Goal: Task Accomplishment & Management: Manage account settings

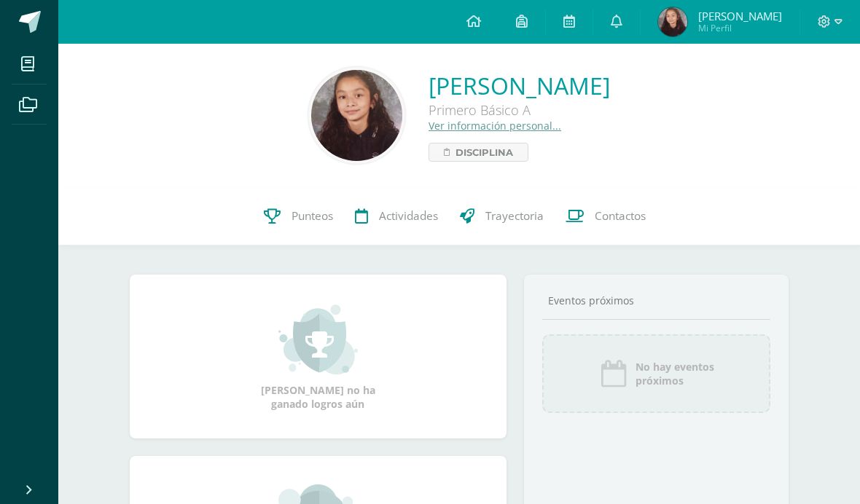
click at [311, 128] on img at bounding box center [356, 115] width 91 height 91
click at [311, 112] on img at bounding box center [356, 115] width 91 height 91
click at [482, 130] on link "Ver información personal..." at bounding box center [495, 126] width 133 height 14
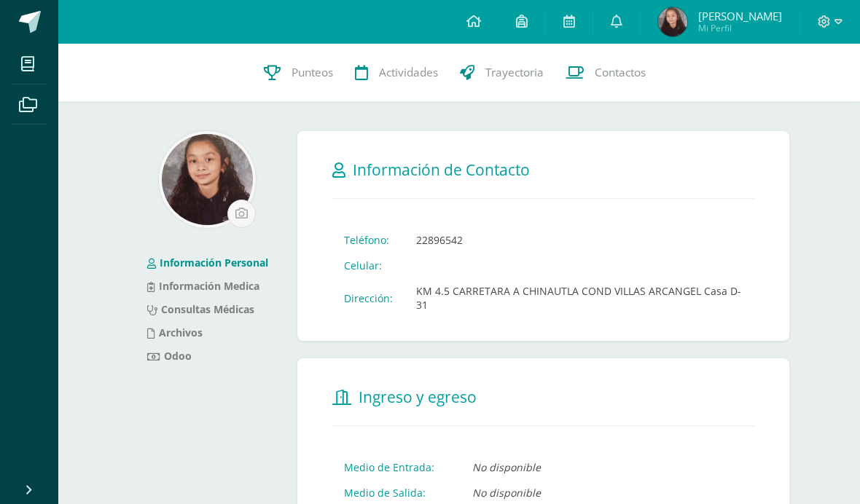
scroll to position [1, 0]
click at [238, 216] on input "file" at bounding box center [241, 213] width 27 height 27
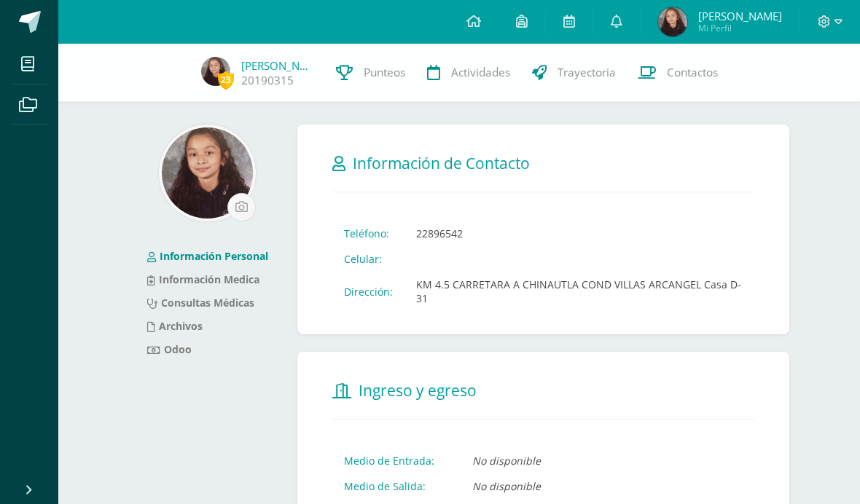
click at [204, 150] on img at bounding box center [207, 173] width 91 height 91
click at [197, 159] on img at bounding box center [207, 173] width 91 height 91
click at [224, 214] on img at bounding box center [207, 173] width 91 height 91
click at [243, 207] on input "file" at bounding box center [241, 207] width 27 height 27
click at [214, 76] on img at bounding box center [215, 71] width 29 height 29
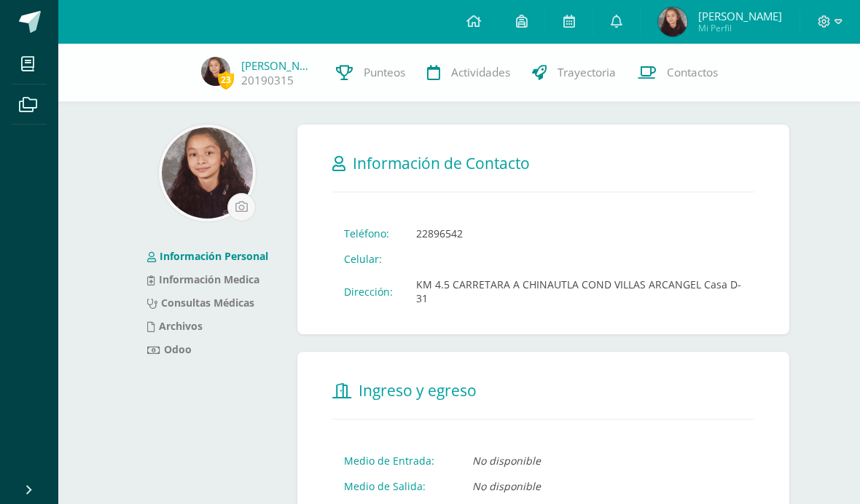
click at [208, 76] on img at bounding box center [215, 71] width 29 height 29
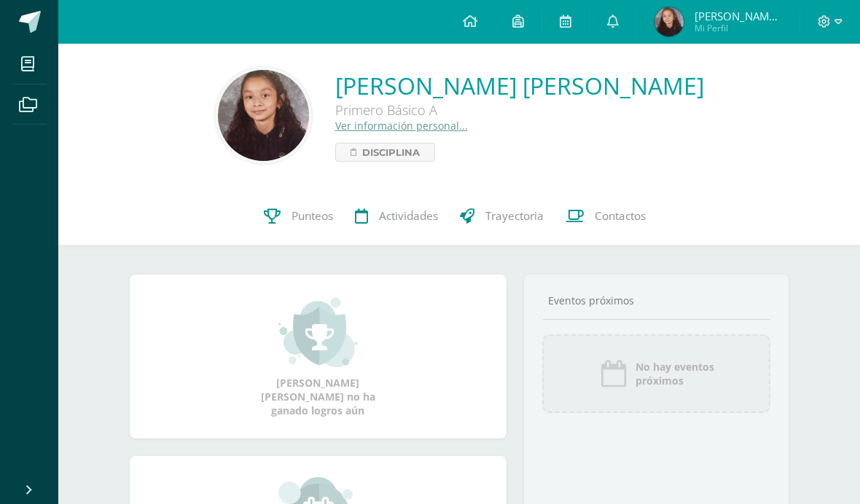
click at [276, 115] on img at bounding box center [263, 115] width 91 height 91
click at [275, 120] on img at bounding box center [263, 115] width 91 height 91
click at [540, 149] on div "Daniela María López Ovalle Primero Básico A Ver información personal... Discipl…" at bounding box center [519, 116] width 369 height 92
click at [466, 130] on link "Ver información personal..." at bounding box center [401, 126] width 133 height 14
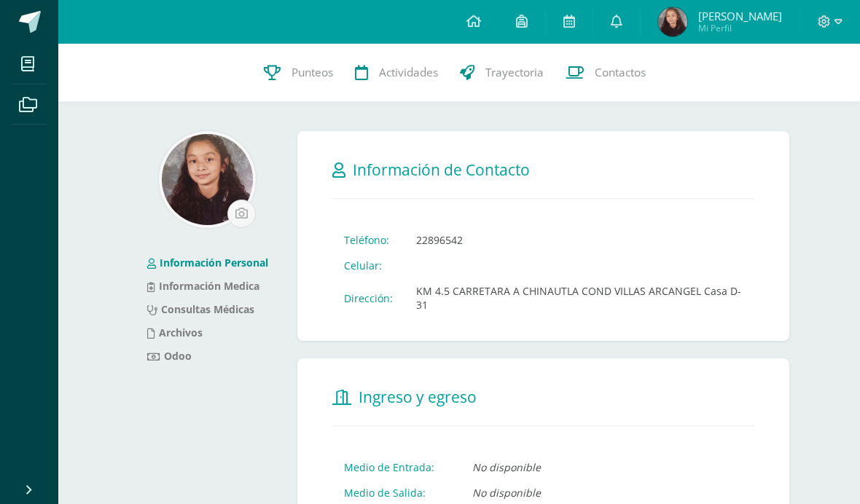
click at [239, 216] on input "file" at bounding box center [241, 213] width 27 height 27
click at [735, 24] on span "Mi Perfil" at bounding box center [740, 28] width 84 height 12
click at [840, 28] on icon at bounding box center [839, 21] width 8 height 13
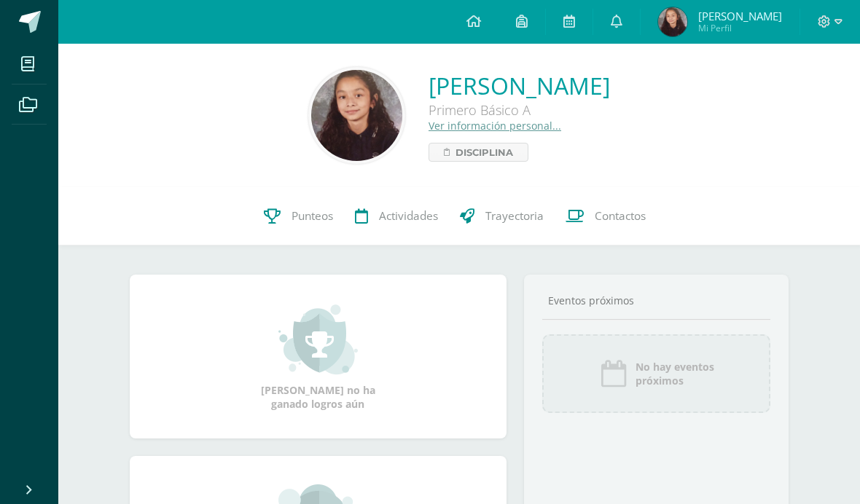
click at [829, 28] on span at bounding box center [830, 22] width 25 height 16
click at [802, 73] on span "Configuración" at bounding box center [794, 79] width 68 height 14
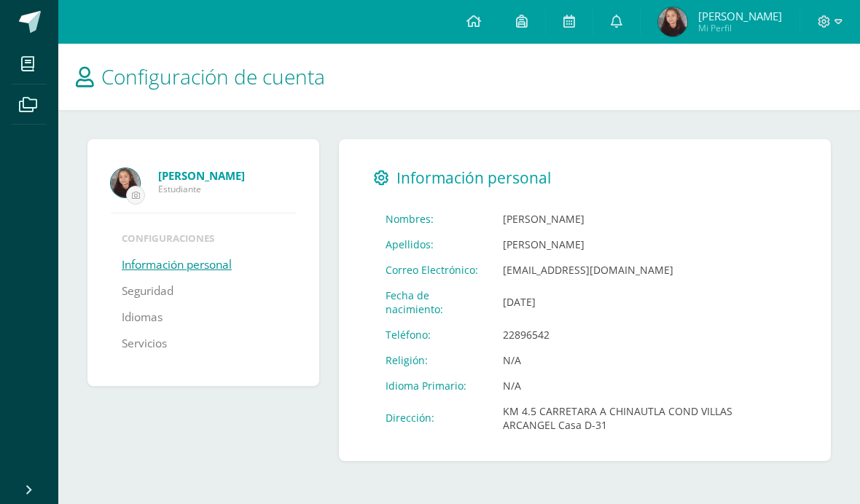
click at [134, 187] on input "file" at bounding box center [135, 195] width 17 height 17
click at [175, 266] on link "Información personal" at bounding box center [177, 265] width 110 height 26
click at [163, 273] on link "Información personal" at bounding box center [177, 265] width 110 height 26
click at [127, 186] on img at bounding box center [125, 182] width 29 height 29
click at [144, 190] on input "file" at bounding box center [135, 195] width 17 height 17
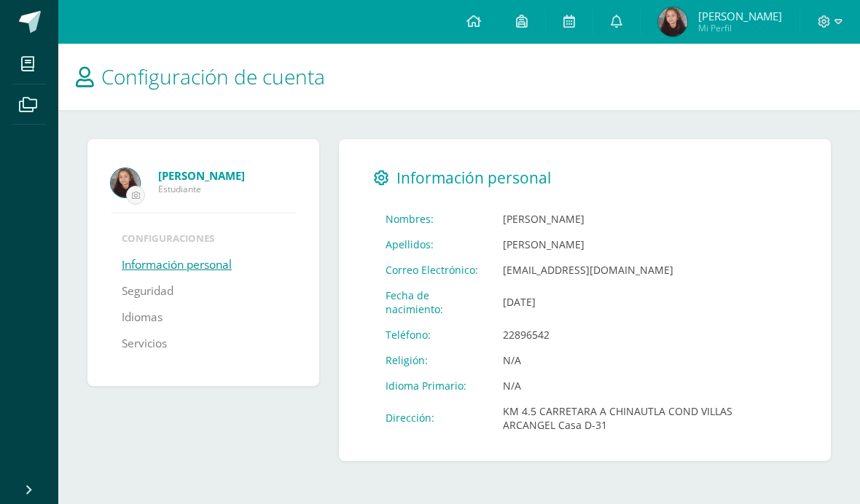
click at [209, 181] on strong "[PERSON_NAME]" at bounding box center [201, 175] width 87 height 15
click at [200, 183] on strong "[PERSON_NAME]" at bounding box center [201, 175] width 87 height 15
click at [213, 173] on strong "[PERSON_NAME]" at bounding box center [201, 175] width 87 height 15
click at [211, 176] on strong "[PERSON_NAME]" at bounding box center [201, 175] width 87 height 15
click at [143, 319] on link "Idiomas" at bounding box center [142, 318] width 41 height 26
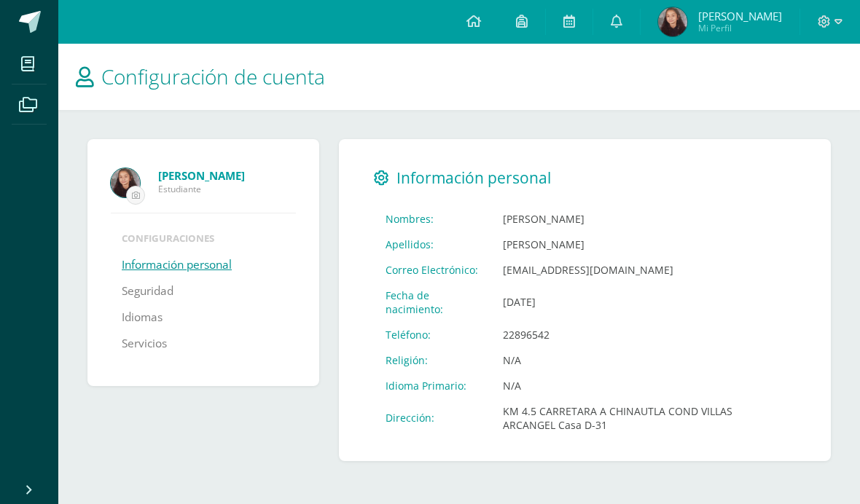
click at [148, 294] on link "Seguridad" at bounding box center [148, 291] width 52 height 26
click at [138, 297] on link "Seguridad" at bounding box center [148, 291] width 52 height 26
click at [136, 355] on link "Servicios" at bounding box center [144, 344] width 45 height 26
click at [153, 278] on link "Información personal" at bounding box center [177, 265] width 110 height 26
click at [152, 273] on link "Información personal" at bounding box center [177, 265] width 110 height 26
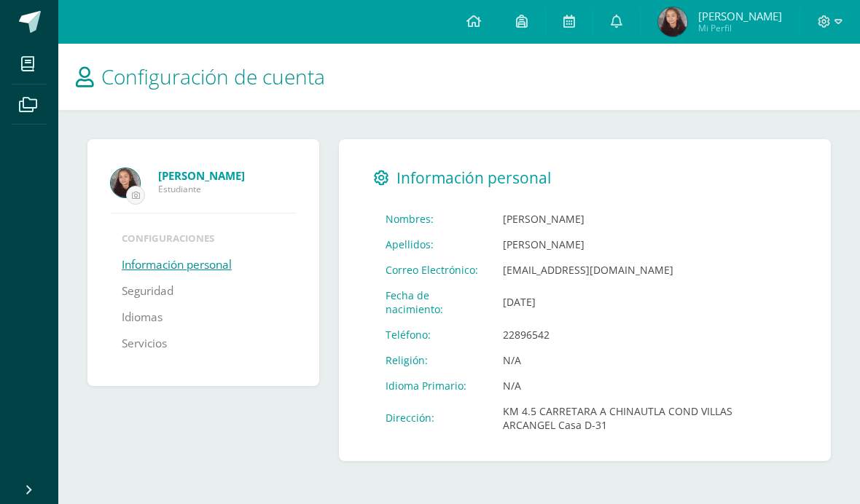
click at [155, 266] on link "Información personal" at bounding box center [177, 265] width 110 height 26
click at [128, 192] on input "file" at bounding box center [135, 195] width 17 height 17
click at [687, 23] on img at bounding box center [672, 21] width 29 height 29
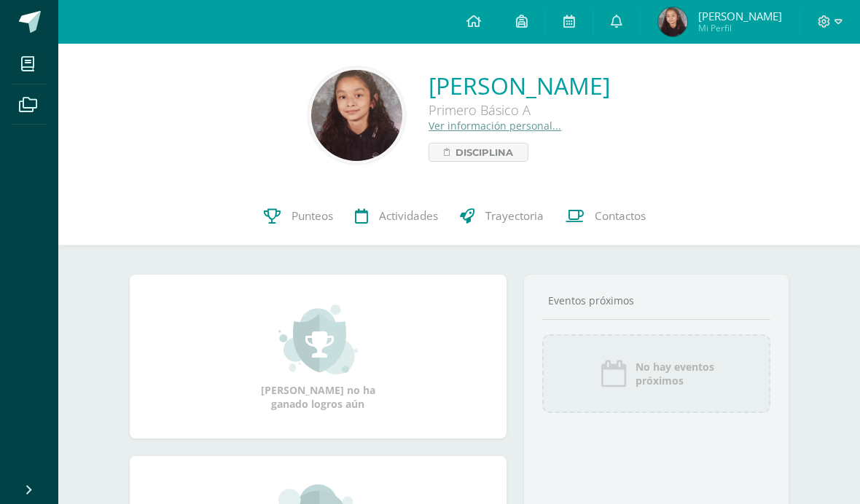
click at [481, 128] on link "Ver información personal..." at bounding box center [495, 126] width 133 height 14
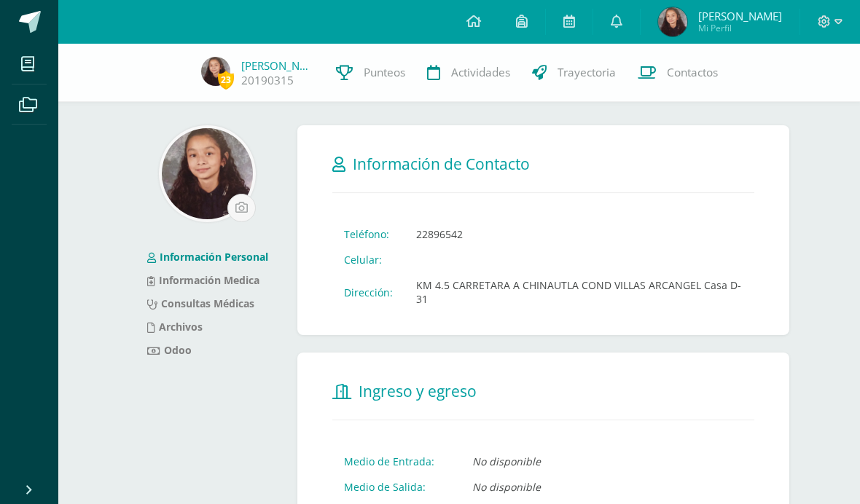
click at [239, 203] on input "file" at bounding box center [241, 208] width 27 height 27
click at [224, 197] on img at bounding box center [207, 173] width 91 height 91
click at [220, 187] on img at bounding box center [207, 173] width 91 height 91
click at [229, 204] on input "file" at bounding box center [241, 208] width 27 height 27
click at [236, 203] on input "file" at bounding box center [241, 208] width 27 height 27
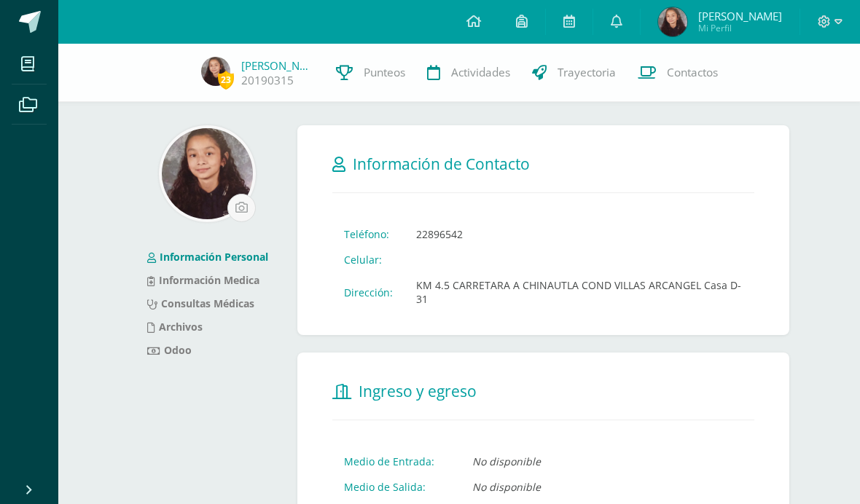
click at [144, 187] on div at bounding box center [208, 173] width 156 height 97
